Goal: Navigation & Orientation: Find specific page/section

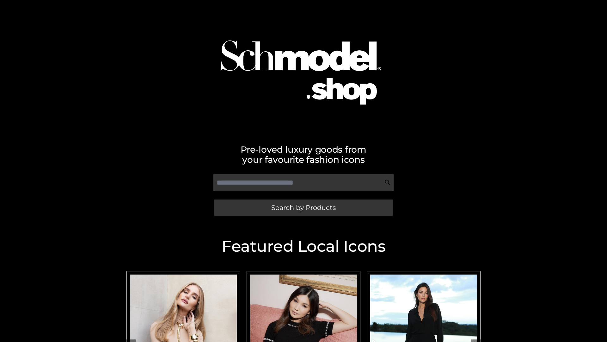
click at [303, 207] on span "Search by Products" at bounding box center [303, 207] width 65 height 7
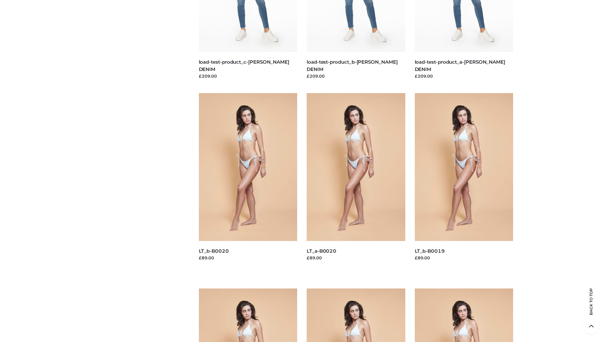
scroll to position [1668, 0]
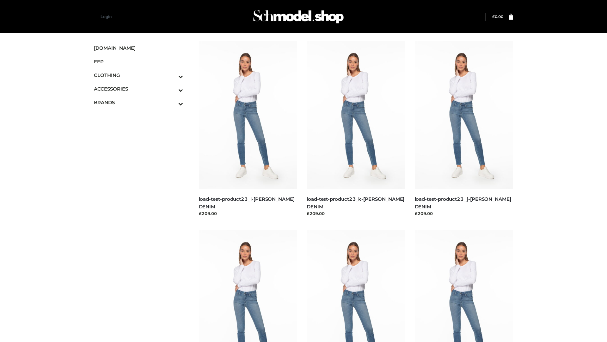
scroll to position [515, 0]
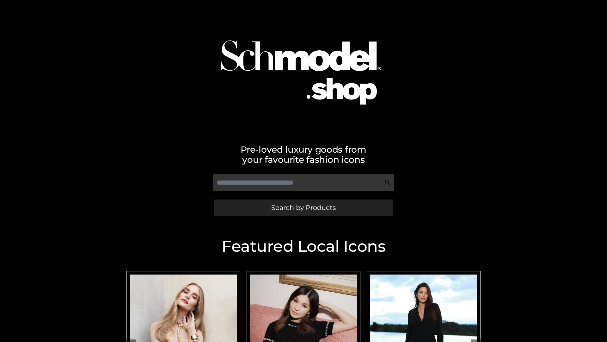
click at [303, 207] on span "Search by Products" at bounding box center [303, 207] width 65 height 7
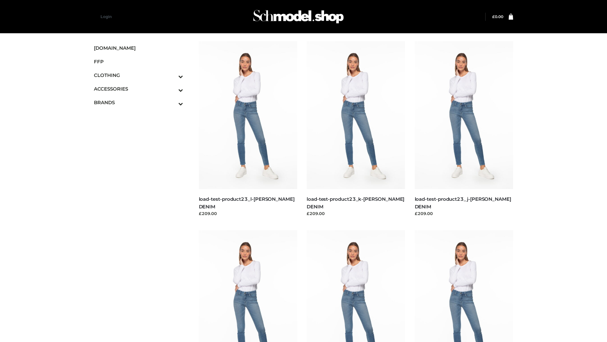
scroll to position [515, 0]
